Goal: Go to known website: Access a specific website the user already knows

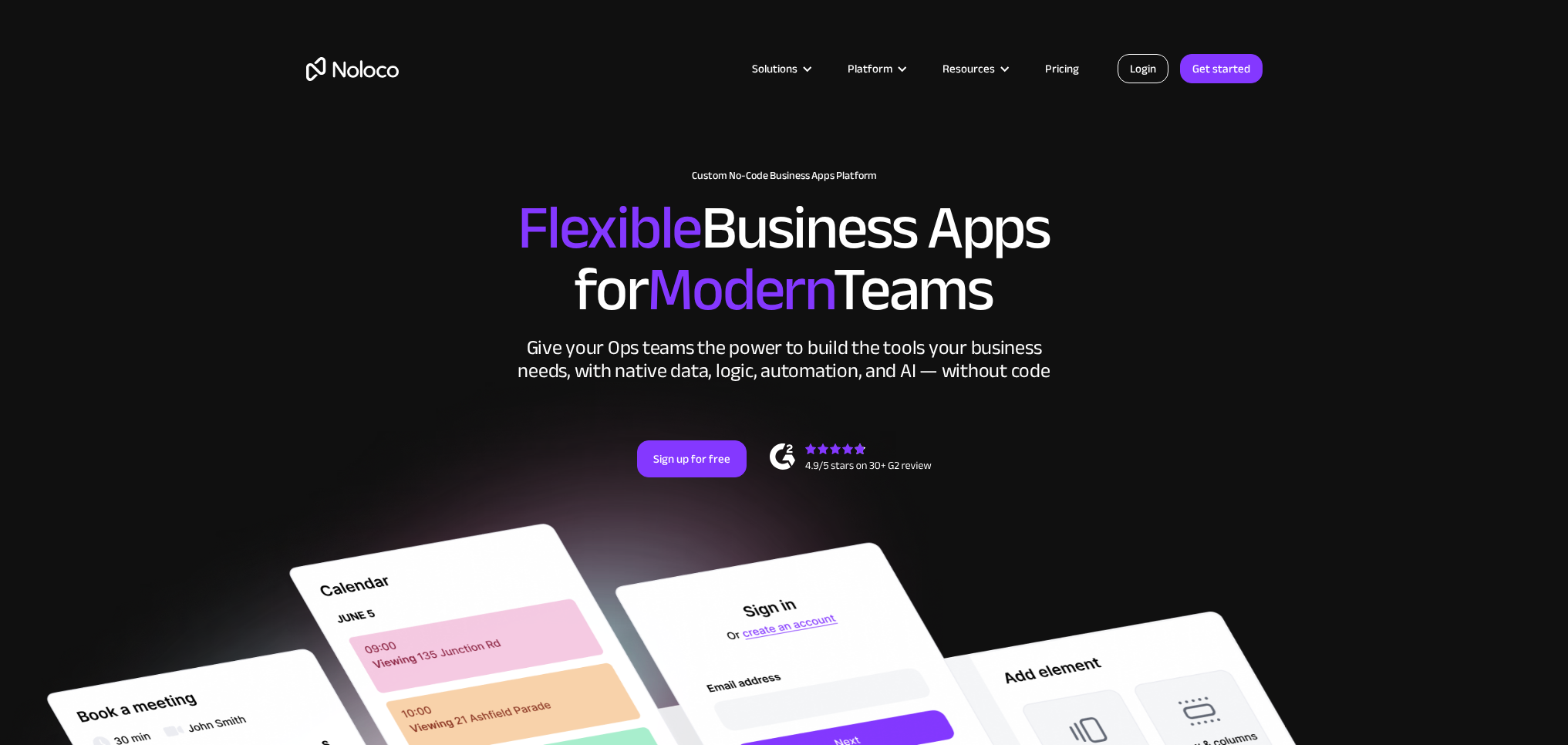
click at [1149, 75] on link "Login" at bounding box center [1143, 68] width 51 height 30
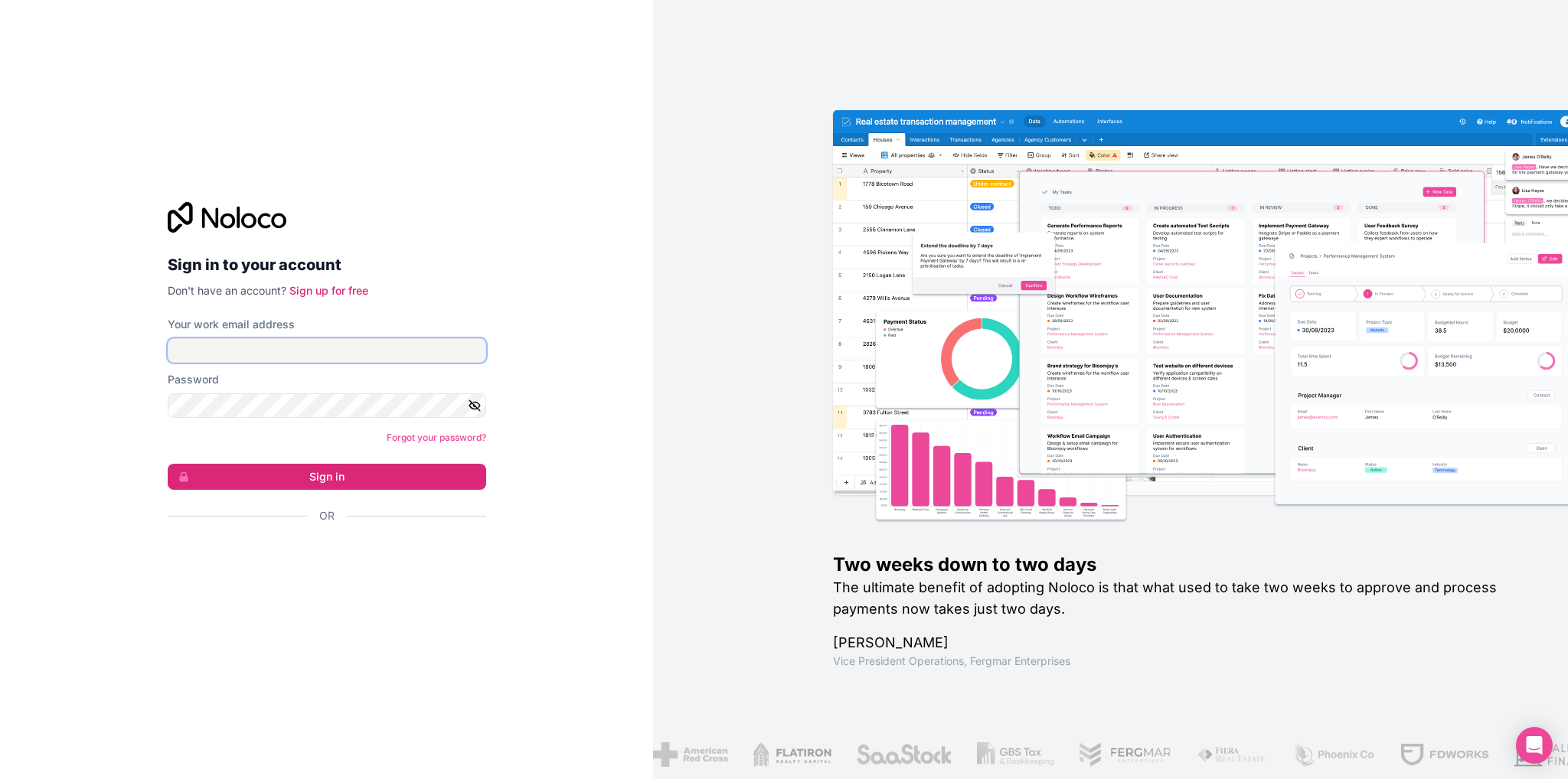
click at [206, 352] on input "Your work email address" at bounding box center [327, 350] width 318 height 24
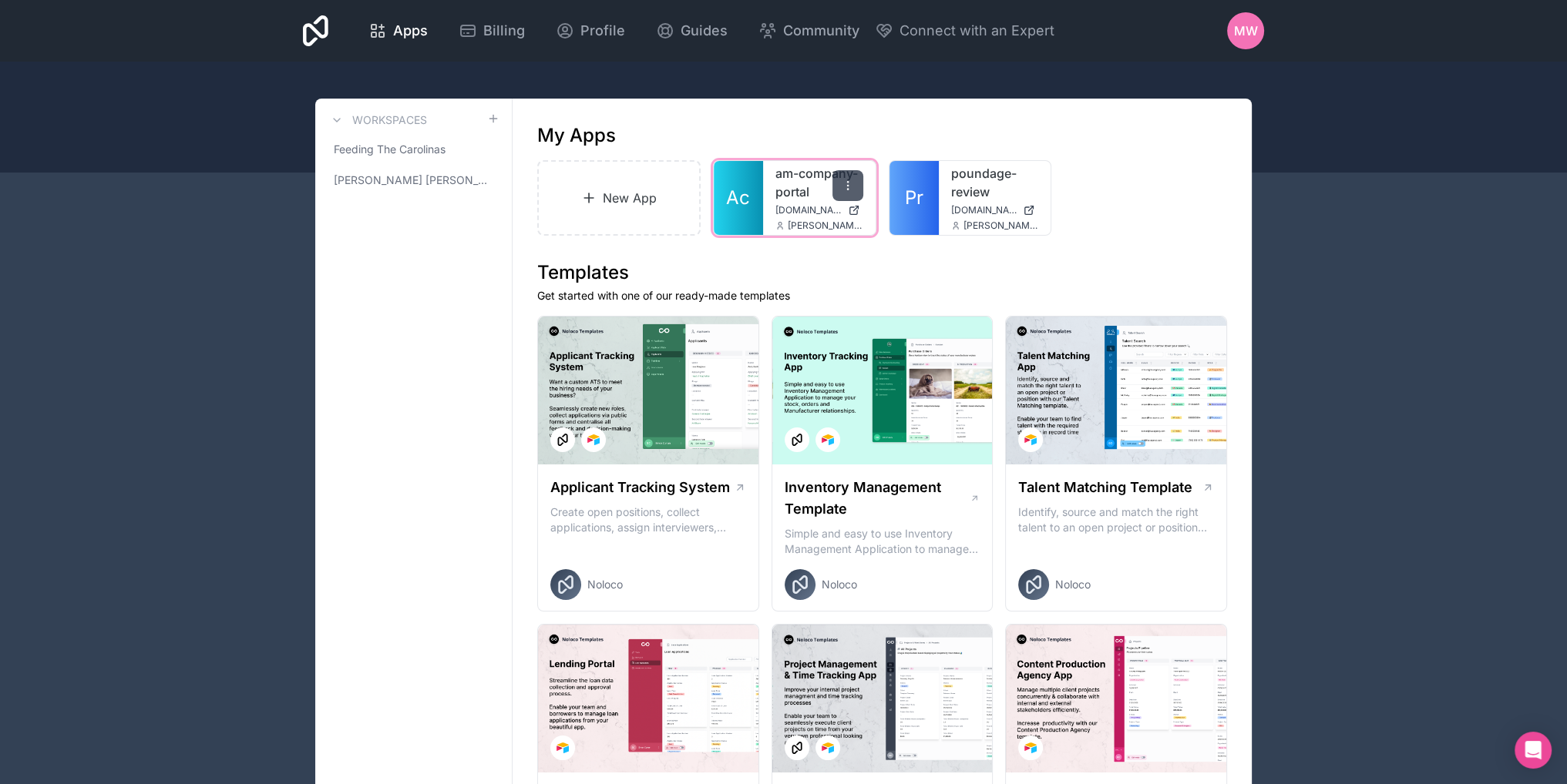
click at [844, 185] on icon at bounding box center [848, 185] width 13 height 13
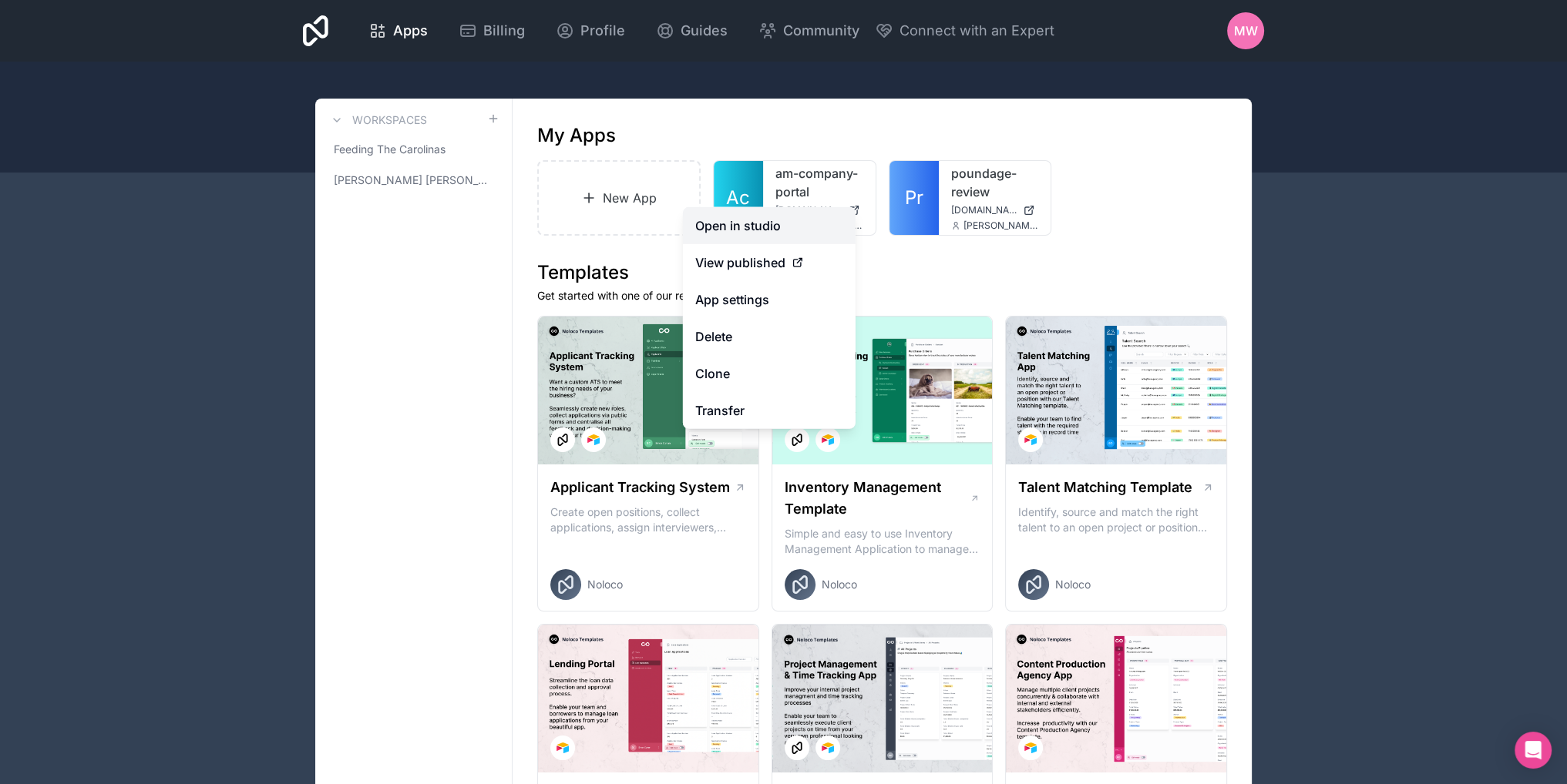
click at [737, 224] on link "Open in studio" at bounding box center [769, 226] width 173 height 37
